Goal: Navigation & Orientation: Understand site structure

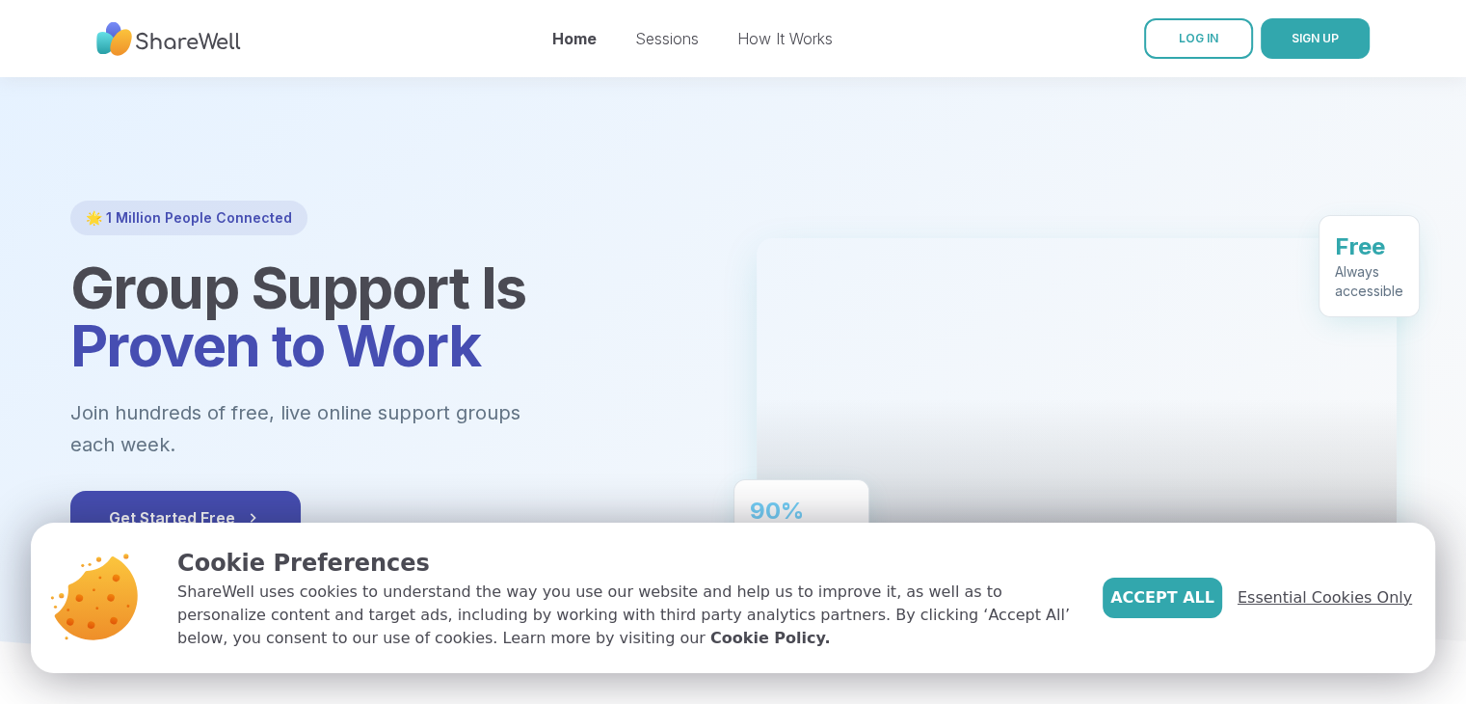
click at [1302, 591] on span "Essential Cookies Only" at bounding box center [1324, 597] width 174 height 23
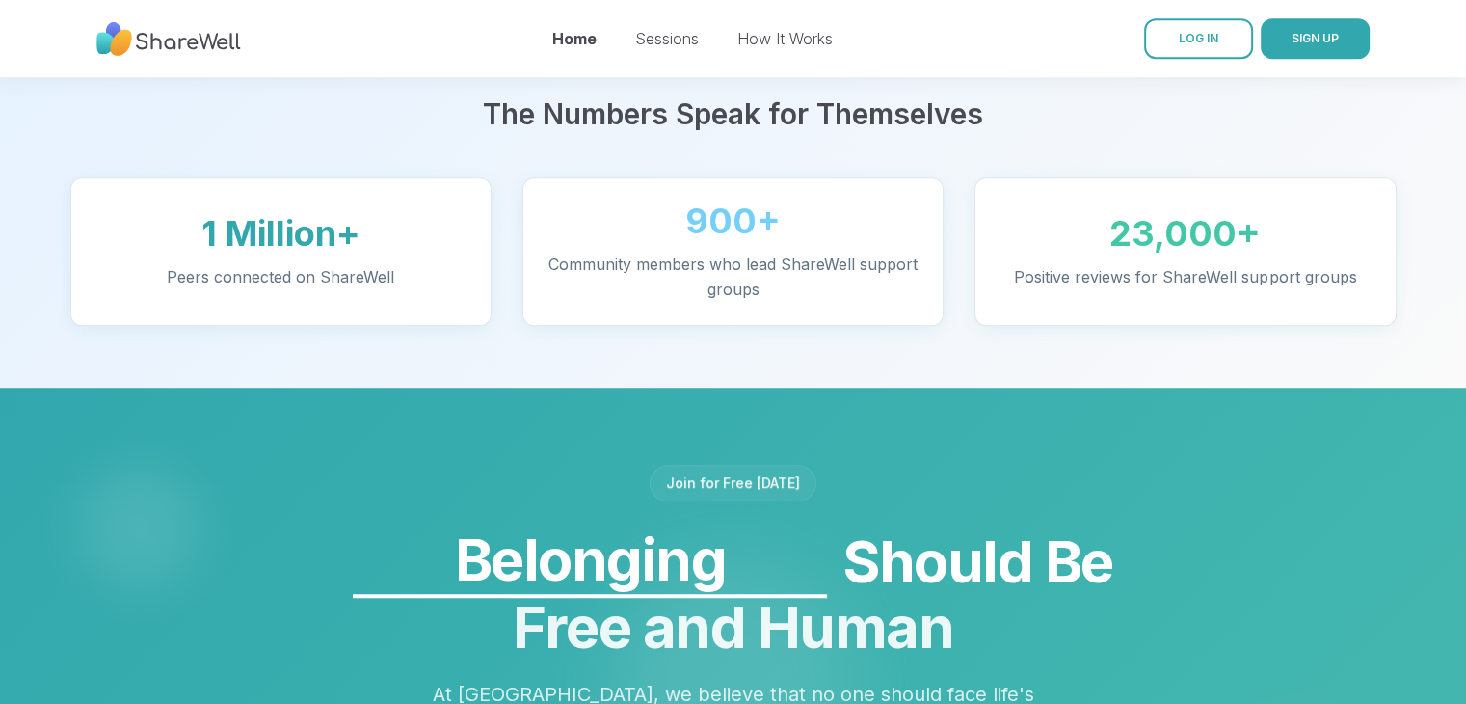
scroll to position [1846, 0]
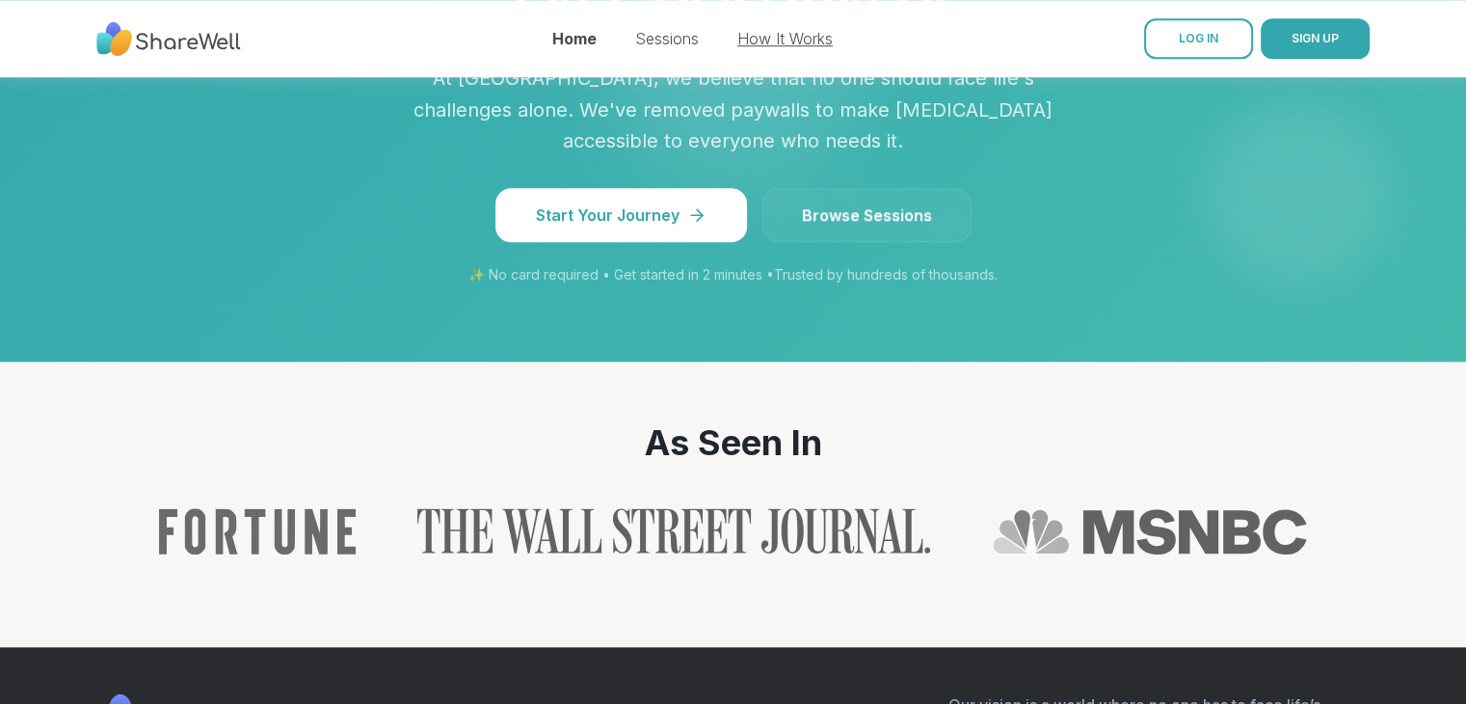
click at [817, 40] on link "How It Works" at bounding box center [784, 38] width 95 height 19
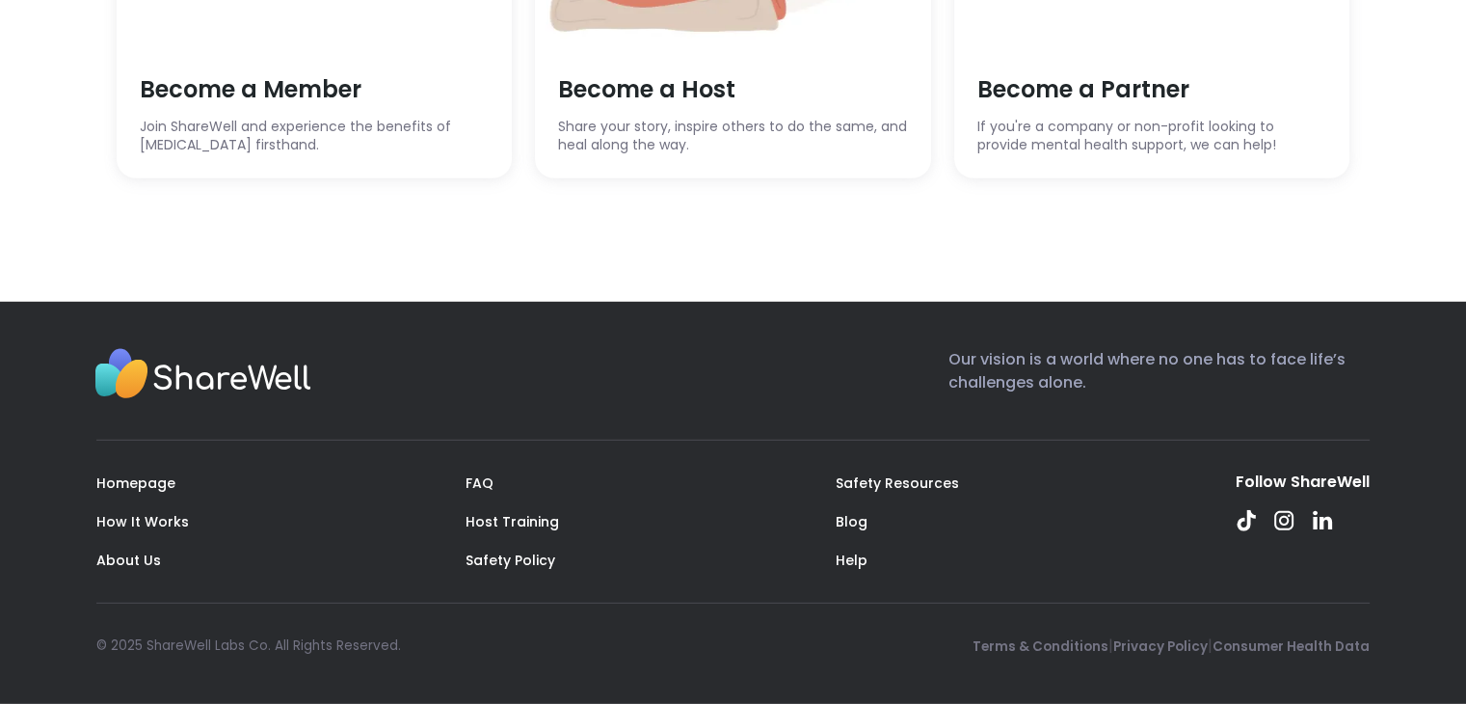
scroll to position [5753, 0]
click at [474, 481] on link "FAQ" at bounding box center [479, 482] width 28 height 19
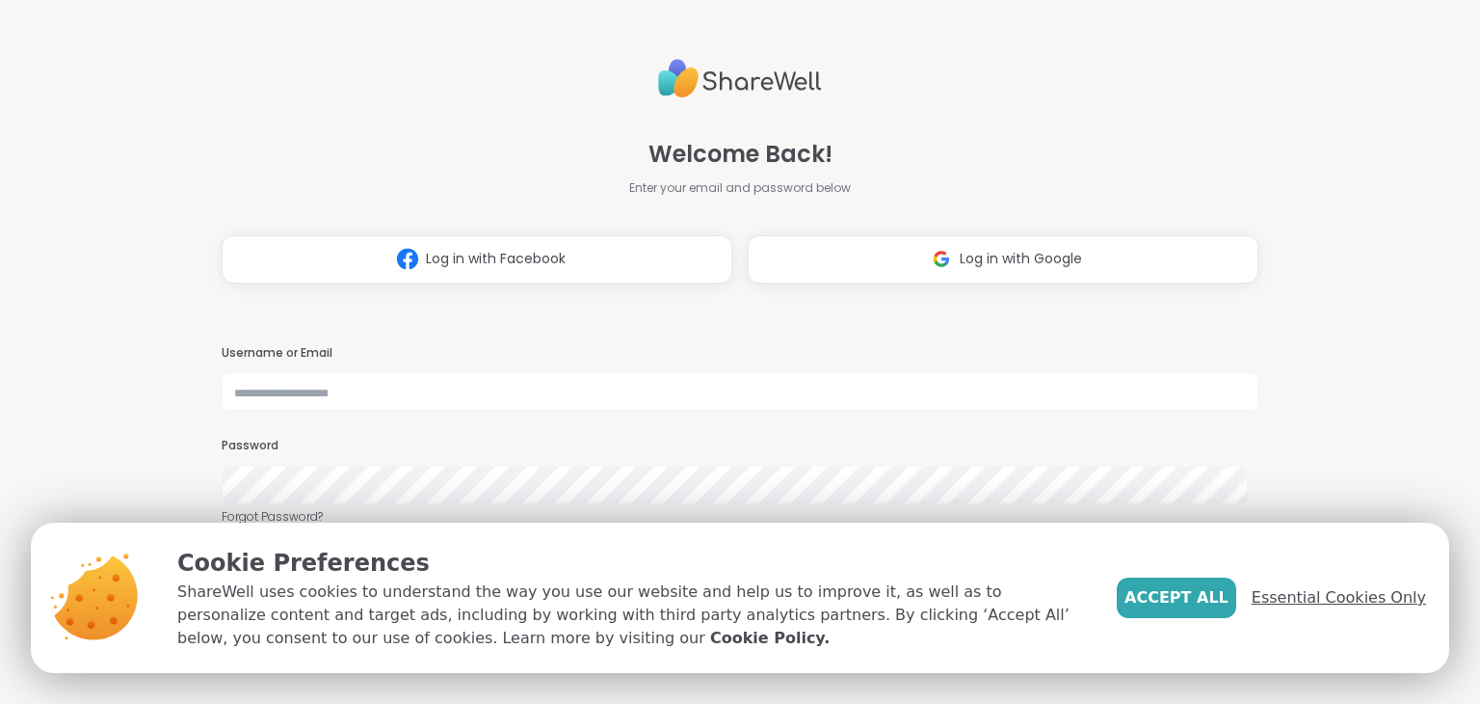
click at [1304, 598] on span "Essential Cookies Only" at bounding box center [1339, 597] width 174 height 23
